Goal: Task Accomplishment & Management: Manage account settings

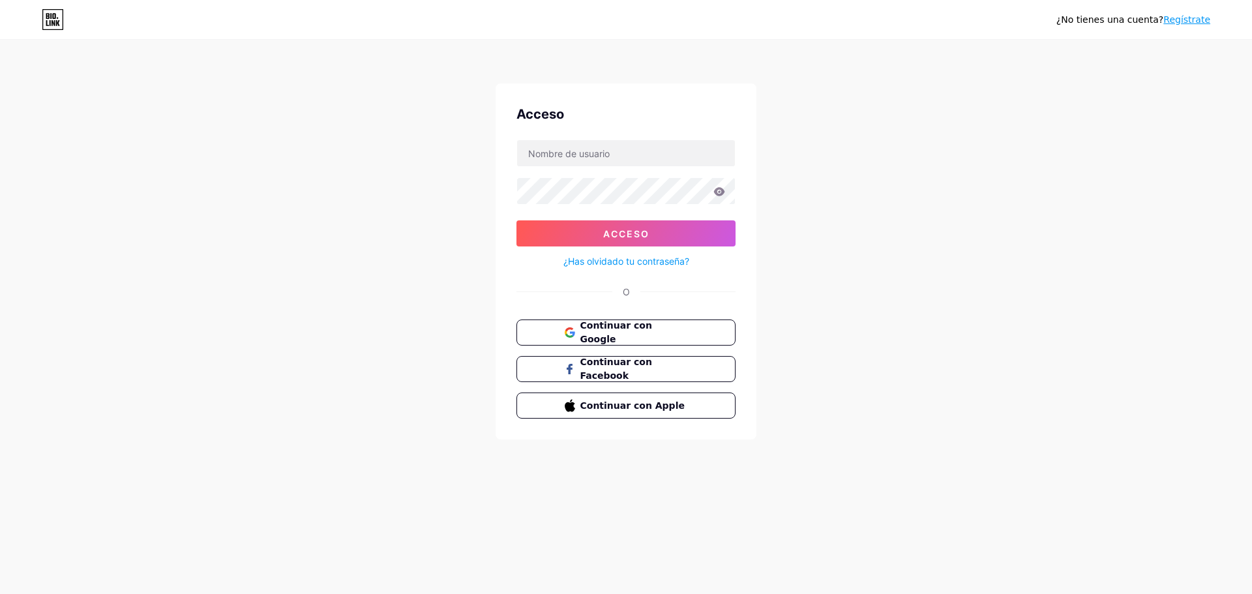
click at [639, 128] on div "Acceso Acceso ¿Has olvidado tu contraseña? O Continuar con Google Continuar con…" at bounding box center [625, 261] width 261 height 356
click at [635, 151] on input "text" at bounding box center [626, 153] width 218 height 26
type input "yufilustradora@gmail.com"
click at [643, 329] on font "Continuar con Google" at bounding box center [615, 332] width 73 height 25
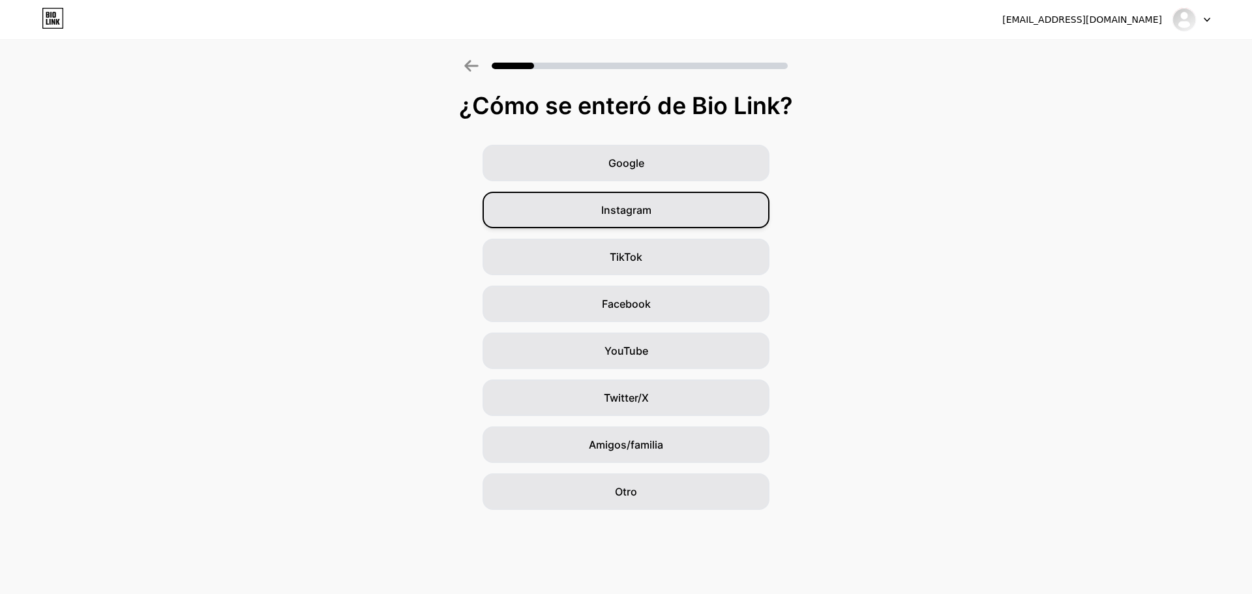
click at [718, 210] on div "Instagram" at bounding box center [625, 210] width 287 height 37
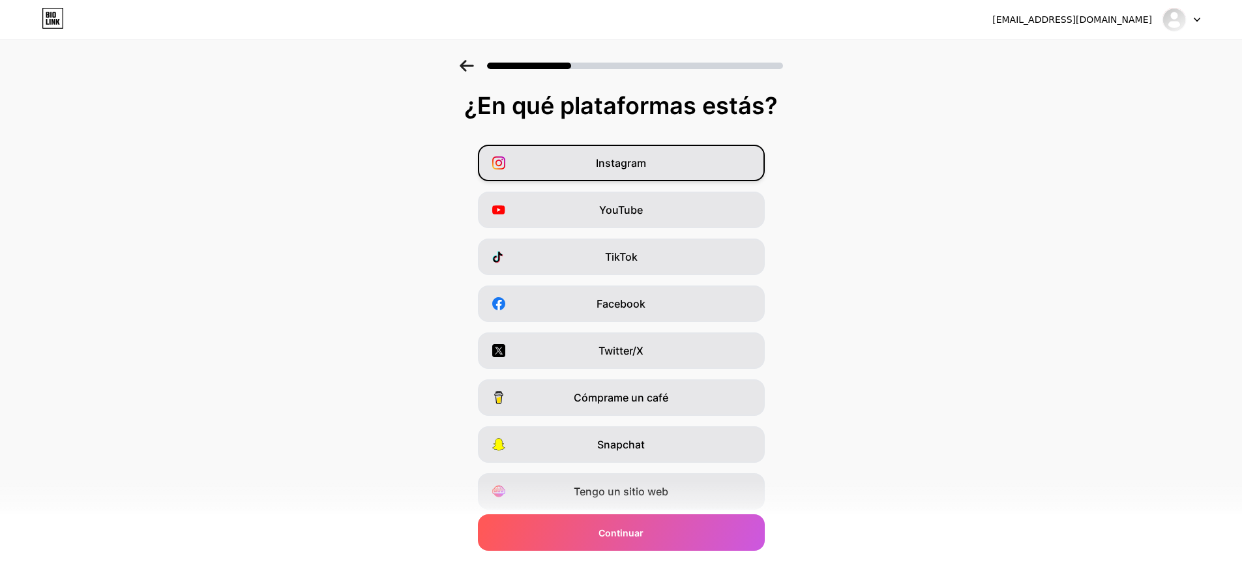
click at [711, 170] on div "Instagram" at bounding box center [621, 163] width 287 height 37
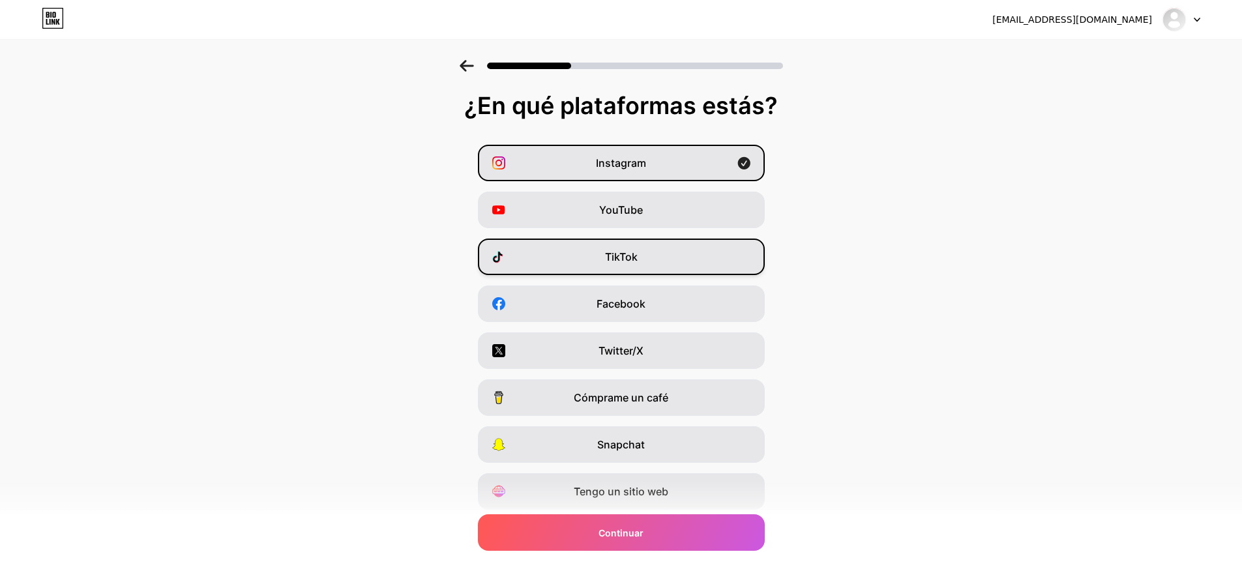
click at [658, 258] on div "TikTok" at bounding box center [621, 257] width 287 height 37
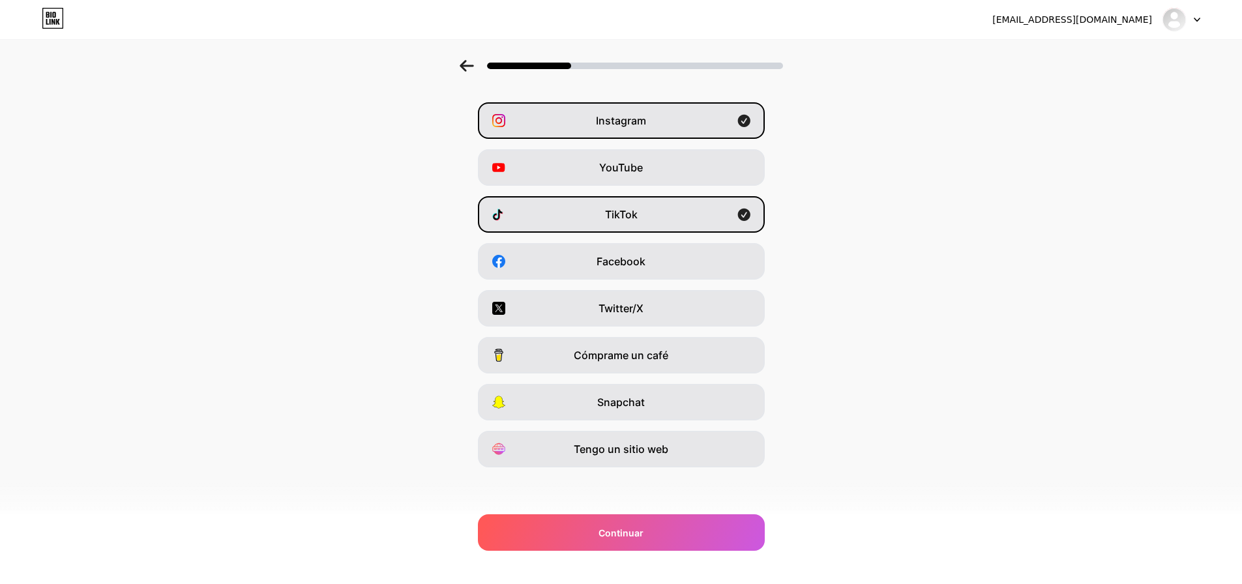
scroll to position [43, 0]
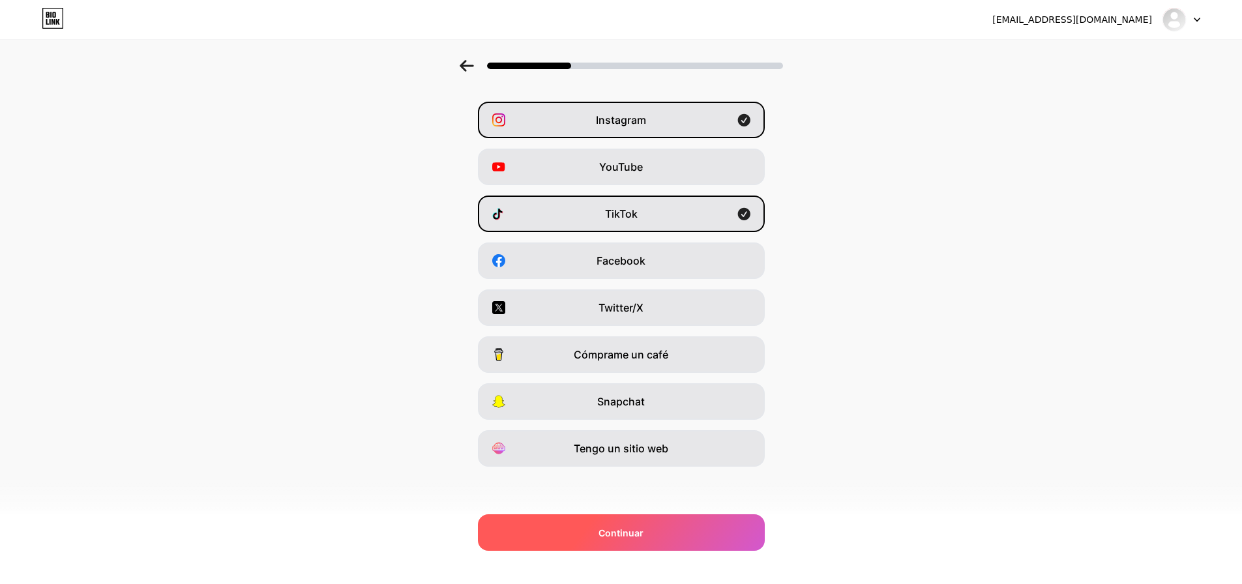
click at [634, 533] on font "Continuar" at bounding box center [620, 532] width 45 height 11
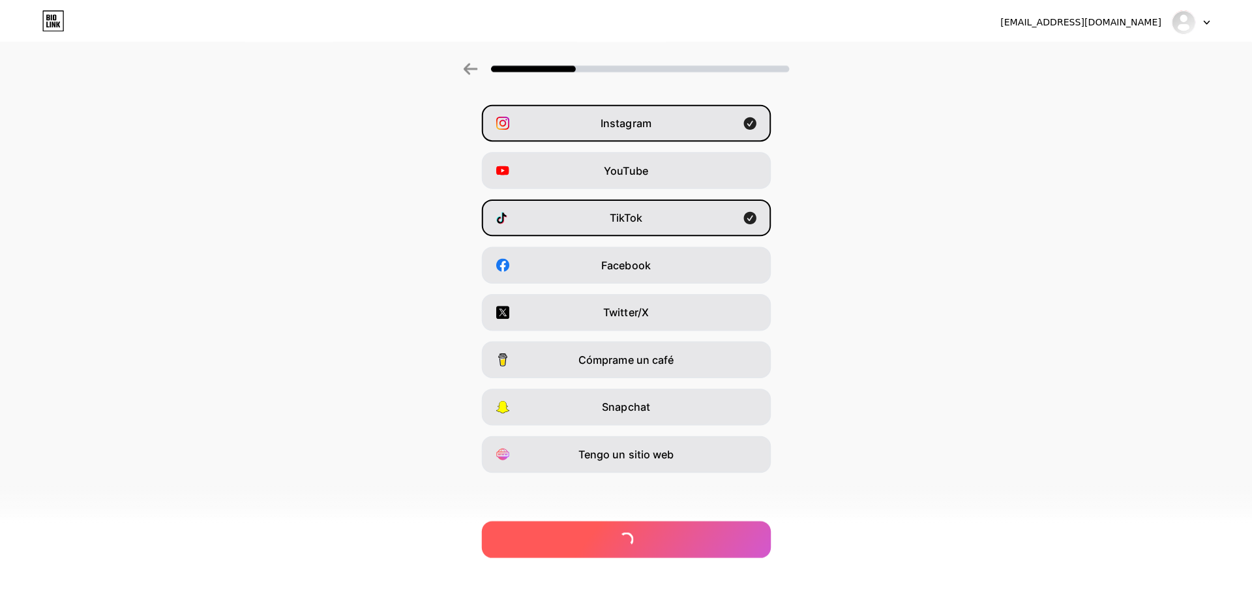
scroll to position [0, 0]
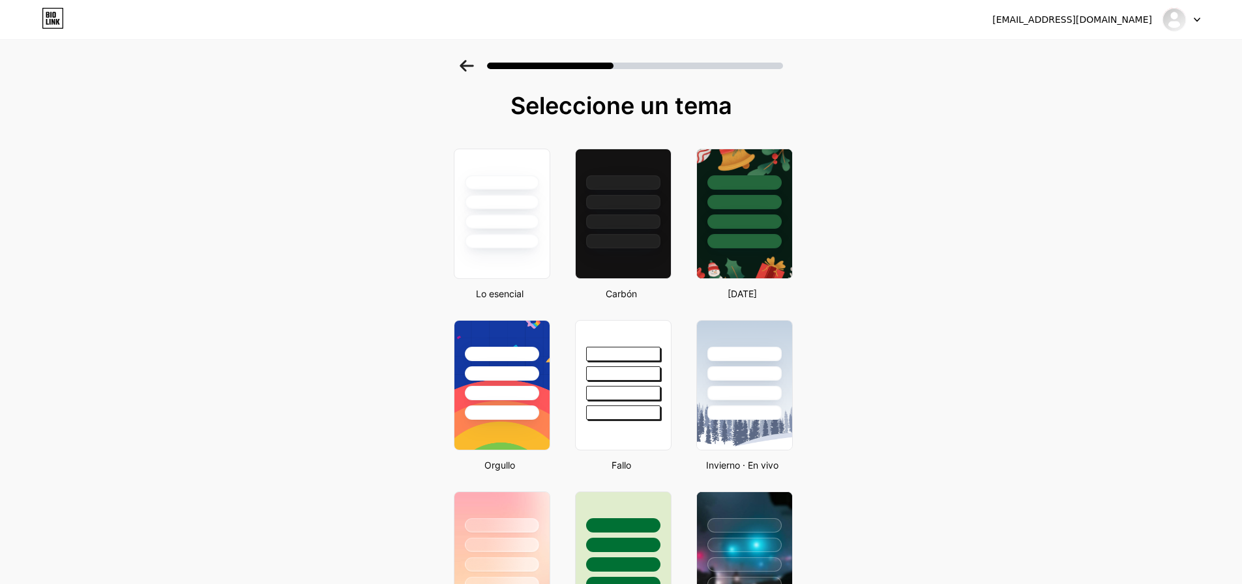
click at [468, 63] on icon at bounding box center [467, 66] width 14 height 12
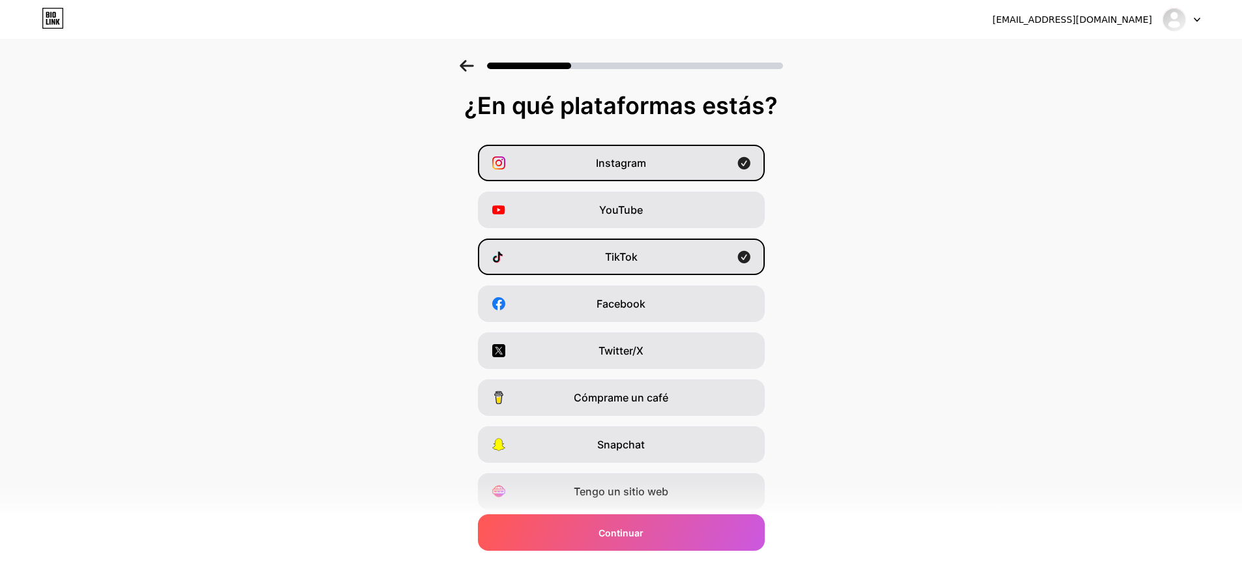
click at [465, 62] on icon at bounding box center [467, 66] width 14 height 12
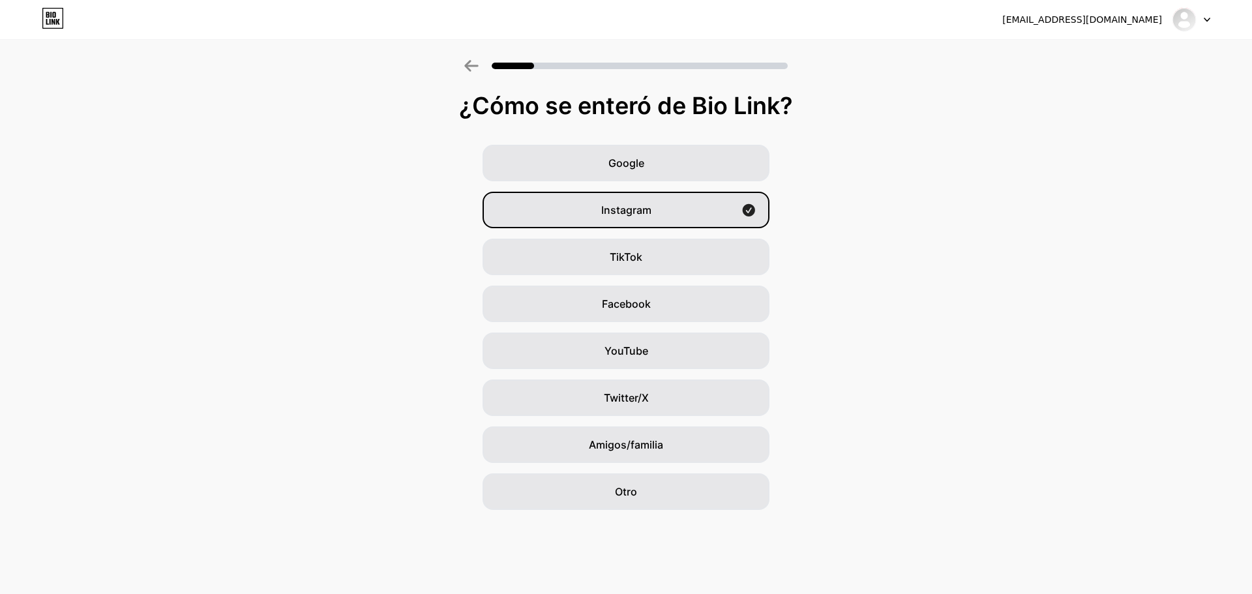
click at [467, 65] on icon at bounding box center [471, 66] width 14 height 12
click at [471, 65] on icon at bounding box center [471, 66] width 14 height 12
click at [471, 62] on icon at bounding box center [471, 66] width 14 height 12
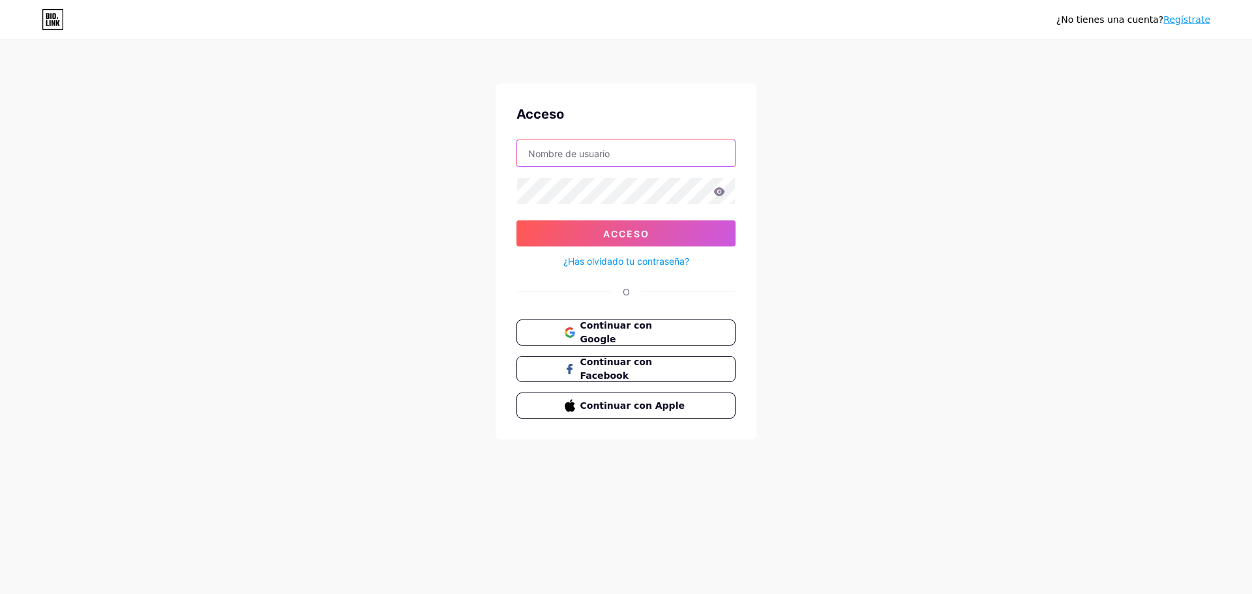
click at [600, 155] on input "text" at bounding box center [626, 153] width 218 height 26
type input "yulyfprieto@gmail.com"
click at [516, 220] on button "Acceso" at bounding box center [625, 233] width 219 height 26
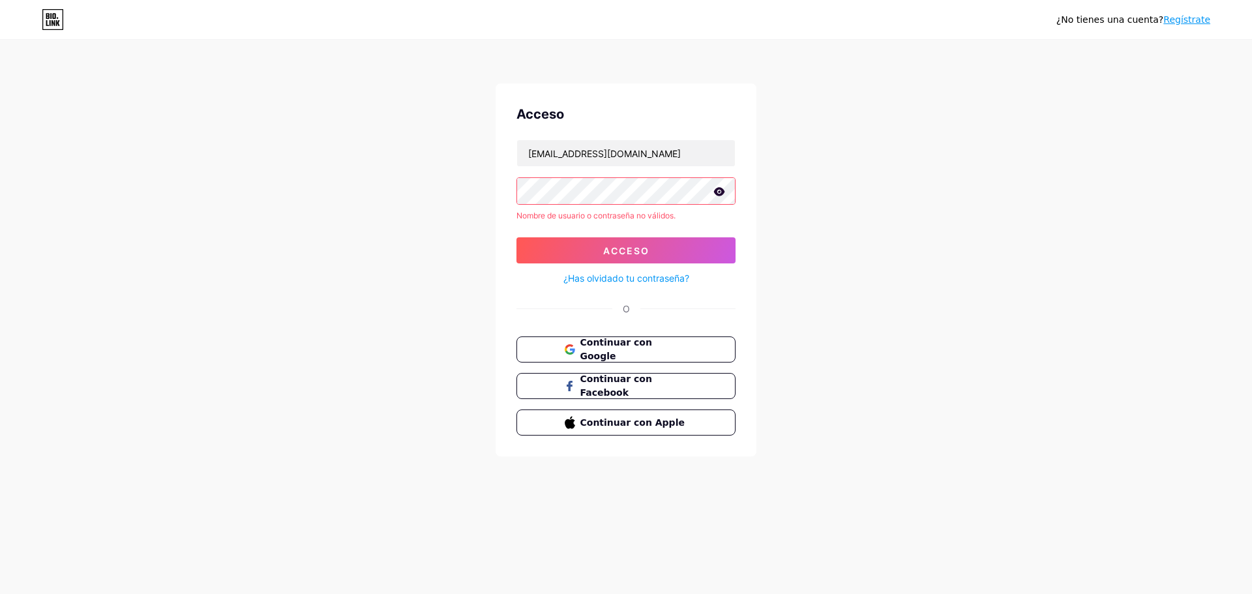
click at [608, 277] on font "¿Has olvidado tu contraseña?" at bounding box center [626, 278] width 126 height 11
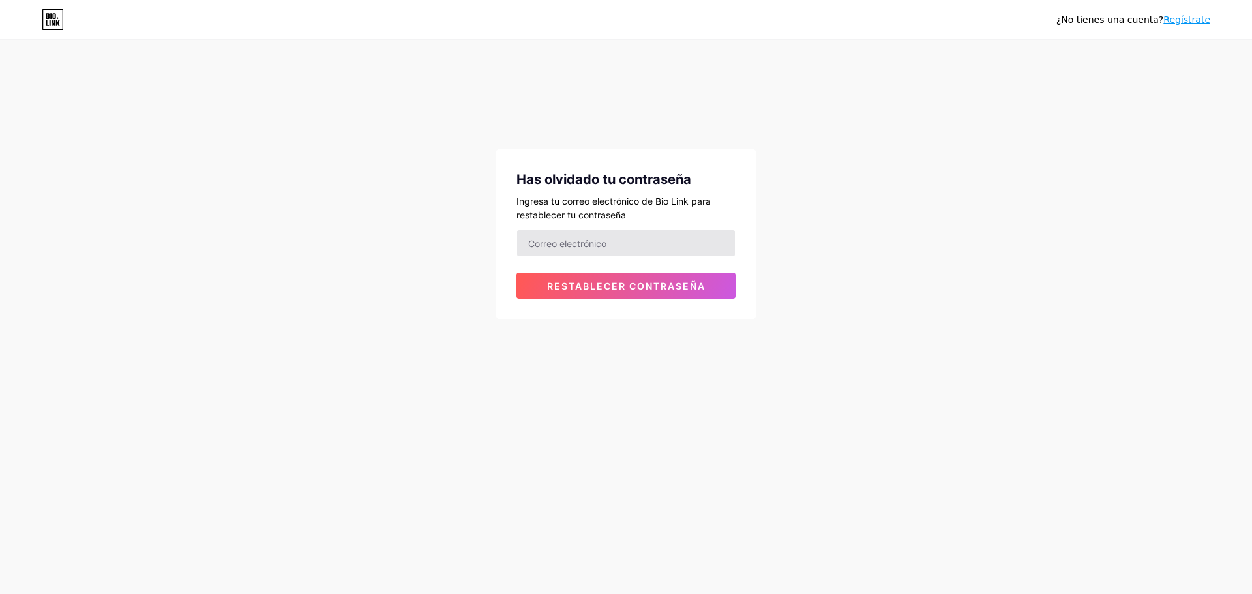
click at [605, 248] on input "email" at bounding box center [626, 243] width 218 height 26
type input "yulyfprieto@gmail.com"
click at [615, 290] on font "Restablecer contraseña" at bounding box center [626, 285] width 158 height 11
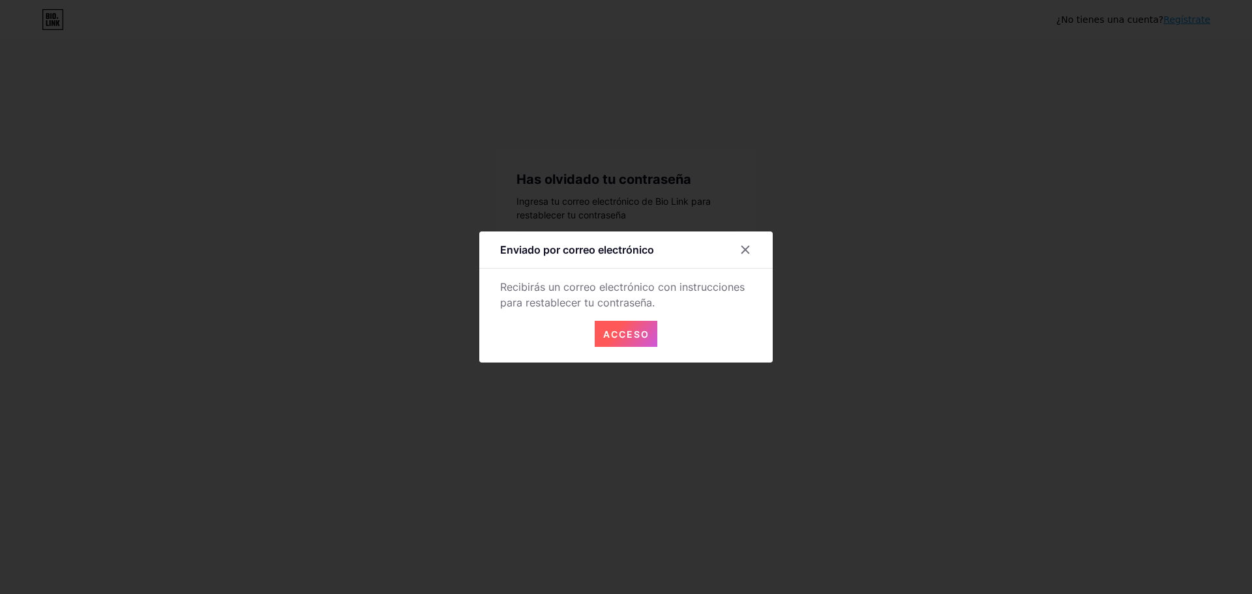
click at [622, 337] on font "Acceso" at bounding box center [626, 334] width 46 height 11
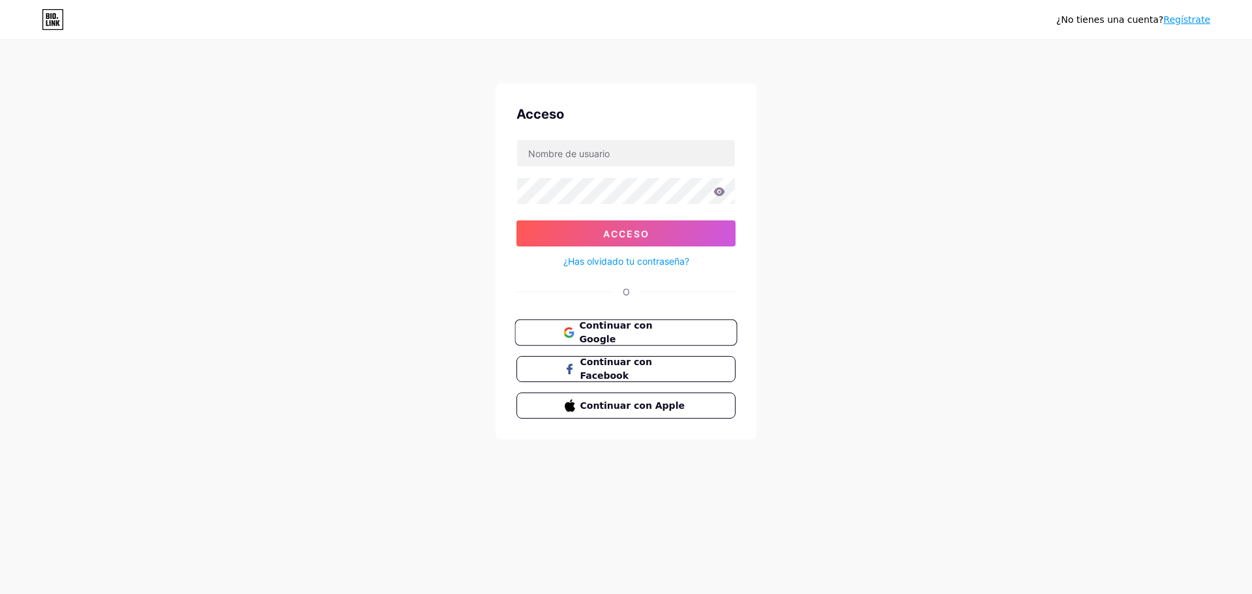
click at [636, 332] on font "Continuar con Google" at bounding box center [615, 332] width 73 height 25
